Goal: Transaction & Acquisition: Purchase product/service

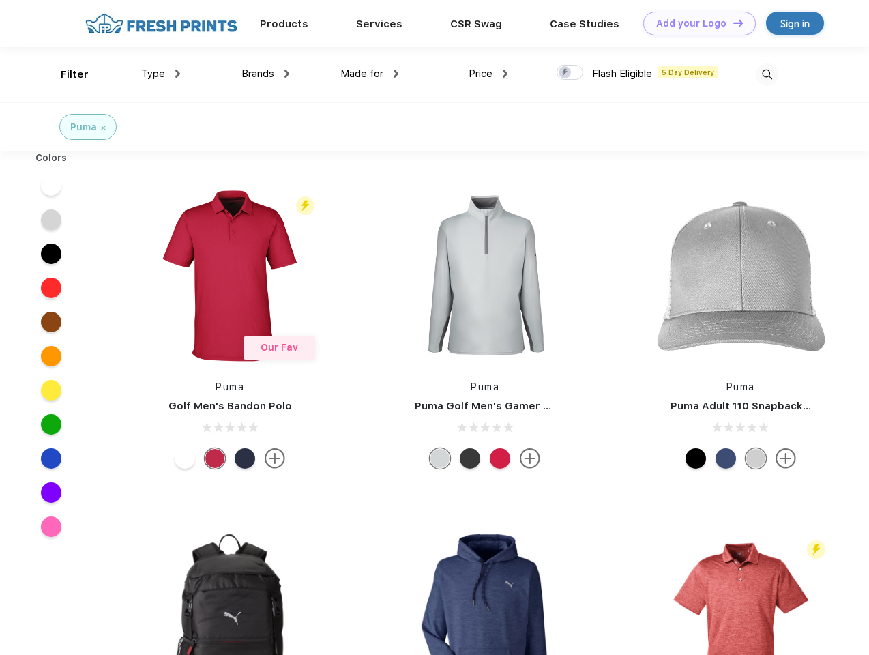
click at [695, 23] on link "Add your Logo Design Tool" at bounding box center [700, 24] width 113 height 24
click at [0, 0] on div "Design Tool" at bounding box center [0, 0] width 0 height 0
click at [732, 23] on link "Add your Logo Design Tool" at bounding box center [700, 24] width 113 height 24
click at [66, 74] on div "Filter" at bounding box center [75, 75] width 28 height 16
click at [161, 74] on span "Type" at bounding box center [153, 74] width 24 height 12
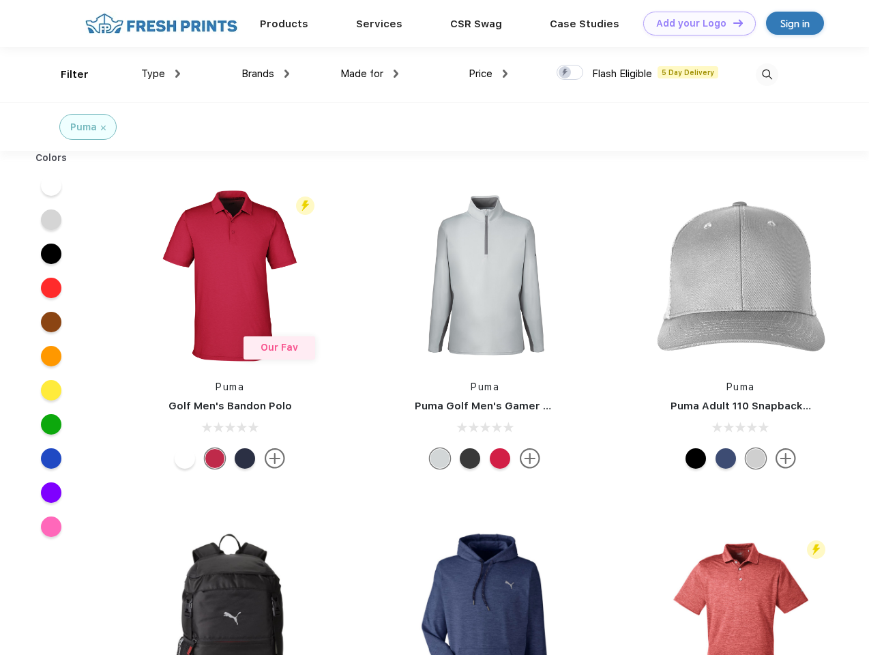
click at [265, 74] on span "Brands" at bounding box center [258, 74] width 33 height 12
click at [370, 74] on span "Made for" at bounding box center [362, 74] width 43 height 12
click at [489, 74] on span "Price" at bounding box center [481, 74] width 24 height 12
click at [571, 73] on div at bounding box center [570, 72] width 27 height 15
click at [566, 73] on input "checkbox" at bounding box center [561, 68] width 9 height 9
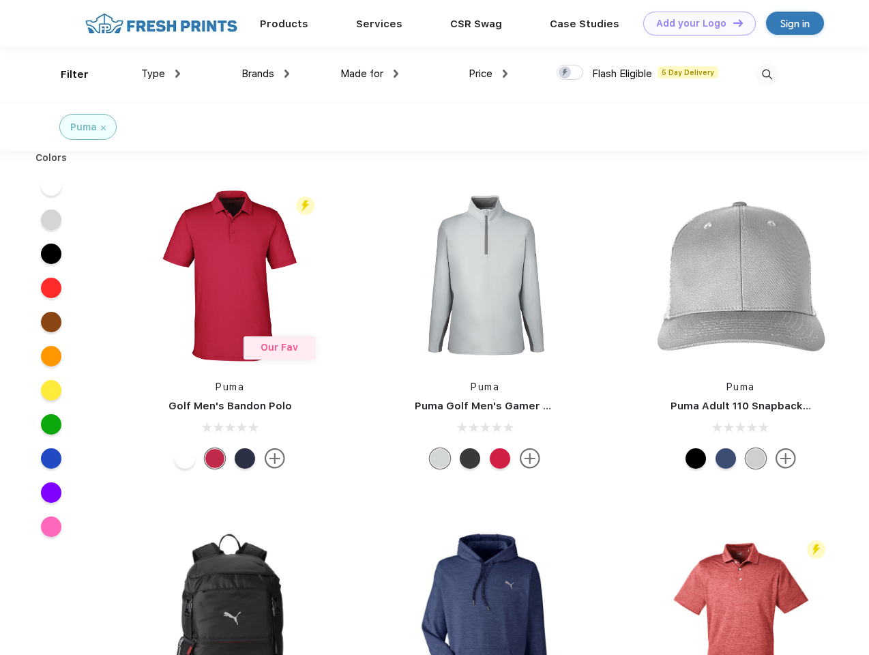
click at [767, 74] on img at bounding box center [767, 74] width 23 height 23
